Goal: Navigation & Orientation: Go to known website

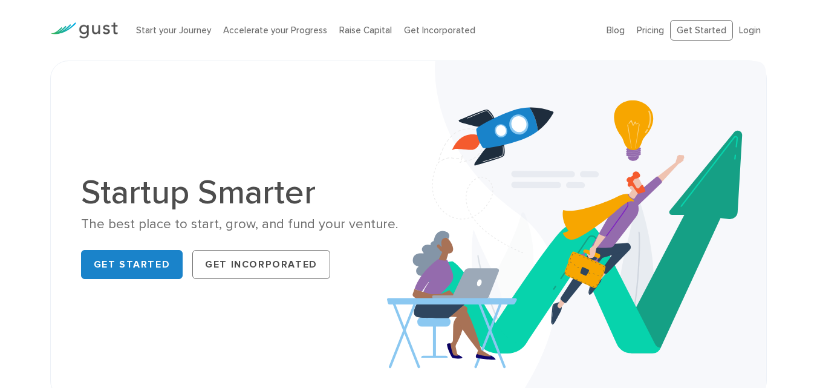
click at [323, 129] on div "Startup Smarter The best place to start, grow, and fund your venture. Get Start…" at bounding box center [409, 229] width 674 height 276
click at [350, 129] on div "Startup Smarter The best place to start, grow, and fund your venture. Get Start…" at bounding box center [409, 229] width 674 height 276
click at [342, 123] on div "Startup Smarter The best place to start, grow, and fund your venture. Get Start…" at bounding box center [409, 229] width 674 height 276
click at [350, 138] on div "Startup Smarter The best place to start, grow, and fund your venture. Get Start…" at bounding box center [409, 229] width 674 height 276
click at [336, 129] on div "Startup Smarter The best place to start, grow, and fund your venture. Get Start…" at bounding box center [409, 229] width 674 height 276
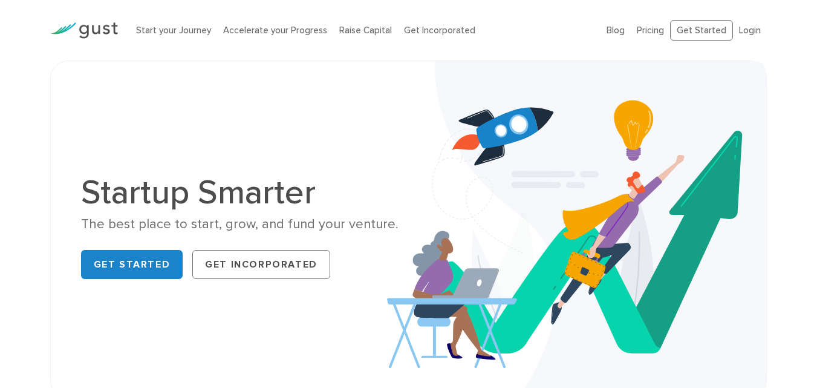
click at [358, 137] on div "Startup Smarter The best place to start, grow, and fund your venture. Get Start…" at bounding box center [409, 229] width 674 height 276
click at [353, 124] on div "Startup Smarter The best place to start, grow, and fund your venture. Get Start…" at bounding box center [409, 229] width 674 height 276
click at [368, 147] on div "Startup Smarter The best place to start, grow, and fund your venture. Get Start…" at bounding box center [409, 229] width 674 height 276
click at [357, 132] on div "Startup Smarter The best place to start, grow, and fund your venture. Get Start…" at bounding box center [409, 229] width 674 height 276
drag, startPoint x: 385, startPoint y: 140, endPoint x: 378, endPoint y: 128, distance: 13.6
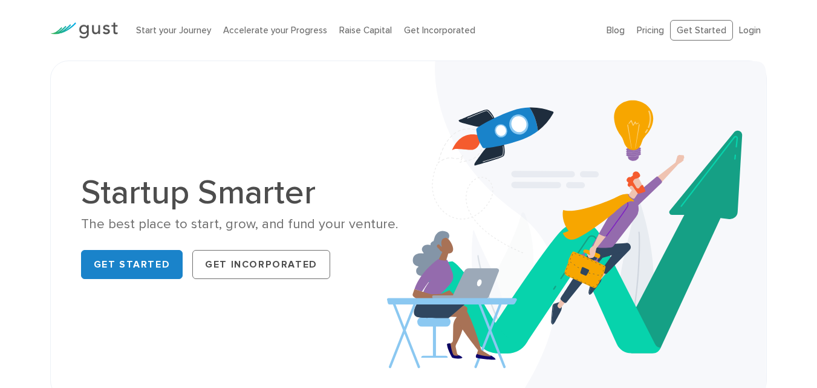
click at [386, 140] on div "Startup Smarter The best place to start, grow, and fund your venture. Get Start…" at bounding box center [409, 229] width 674 height 276
click at [378, 128] on div "Startup Smarter The best place to start, grow, and fund your venture. Get Start…" at bounding box center [409, 229] width 674 height 276
click at [385, 143] on div "Startup Smarter The best place to start, grow, and fund your venture. Get Start…" at bounding box center [409, 229] width 674 height 276
click at [370, 132] on div "Startup Smarter The best place to start, grow, and fund your venture. Get Start…" at bounding box center [409, 229] width 674 height 276
click at [385, 137] on div "Startup Smarter The best place to start, grow, and fund your venture. Get Start…" at bounding box center [409, 229] width 674 height 276
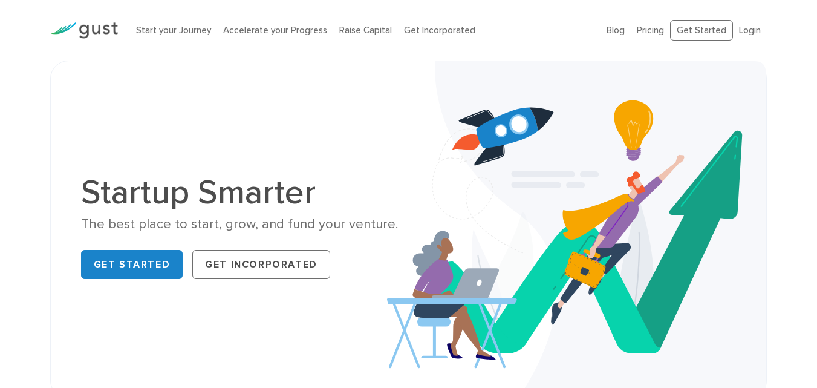
click at [373, 123] on div "Startup Smarter The best place to start, grow, and fund your venture. Get Start…" at bounding box center [409, 229] width 674 height 276
click at [383, 142] on div "Startup Smarter The best place to start, grow, and fund your venture. Get Start…" at bounding box center [409, 229] width 674 height 276
click at [374, 132] on div "Startup Smarter The best place to start, grow, and fund your venture. Get Start…" at bounding box center [409, 229] width 674 height 276
click at [384, 137] on div "Startup Smarter The best place to start, grow, and fund your venture. Get Start…" at bounding box center [409, 229] width 674 height 276
click at [377, 132] on div "Startup Smarter The best place to start, grow, and fund your venture. Get Start…" at bounding box center [409, 229] width 674 height 276
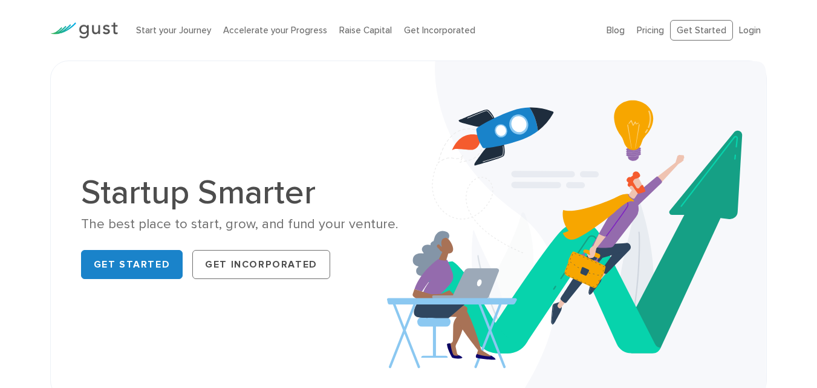
click at [379, 139] on div "Startup Smarter The best place to start, grow, and fund your venture. Get Start…" at bounding box center [409, 229] width 674 height 276
